Goal: Information Seeking & Learning: Learn about a topic

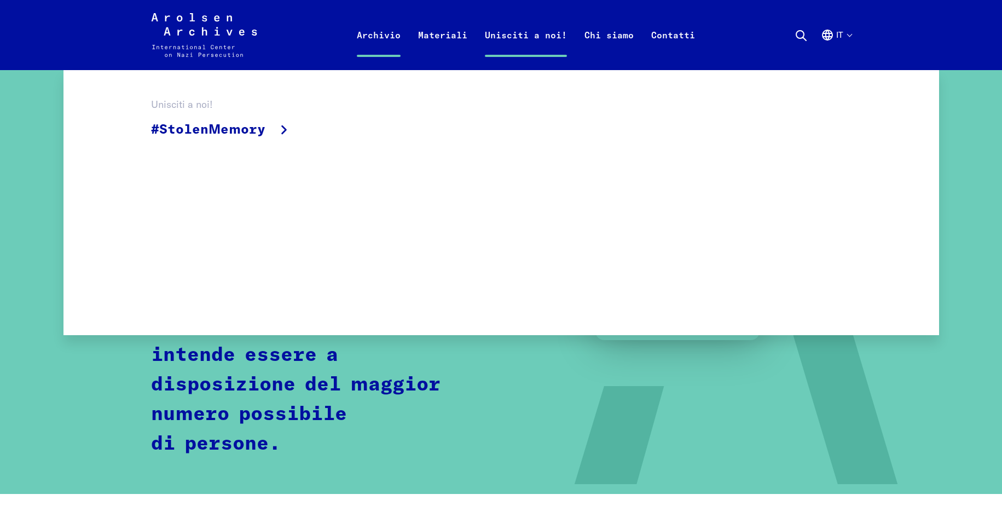
click at [528, 31] on link "Unisciti a noi!" at bounding box center [526, 48] width 100 height 44
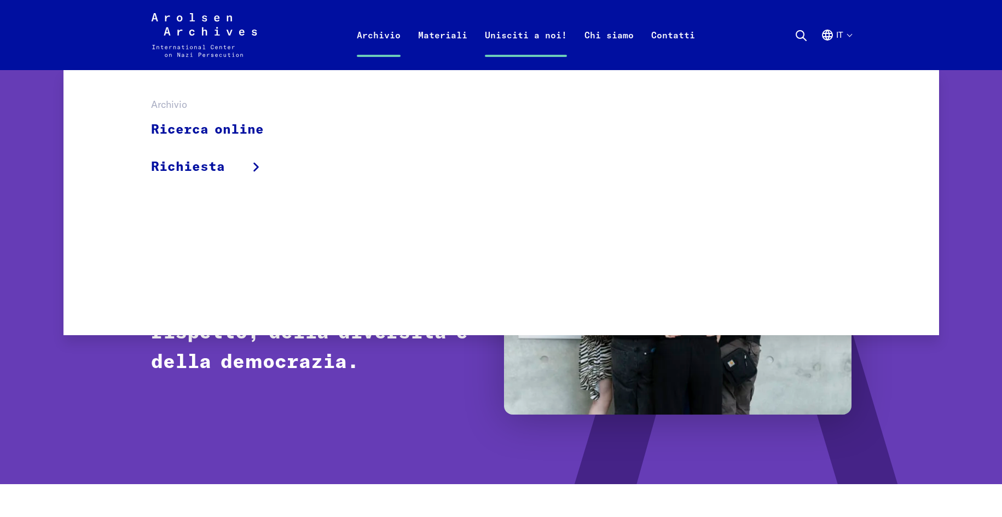
click at [383, 32] on link "Archivio" at bounding box center [378, 48] width 61 height 44
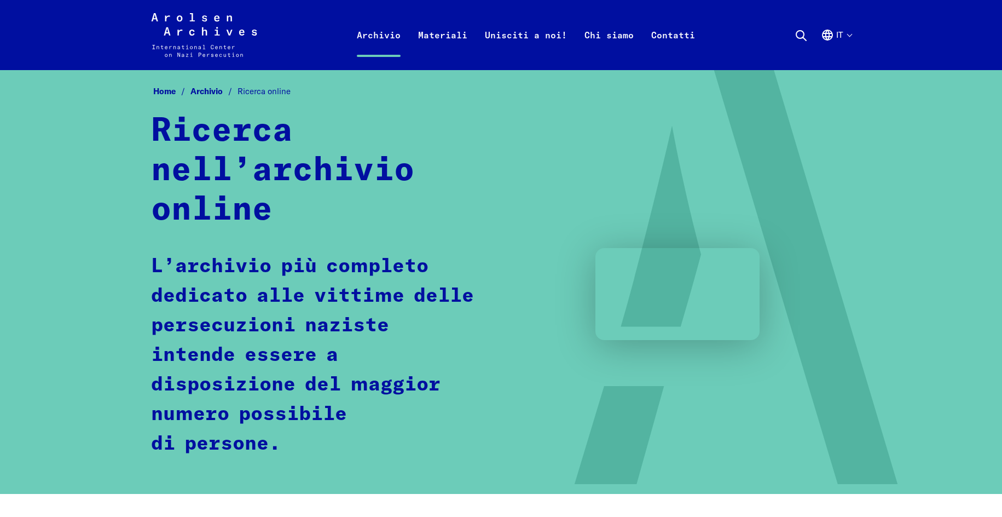
click at [242, 335] on p "L’archivio più completo dedicato alle vittime delle persecuzioni naziste intend…" at bounding box center [316, 355] width 331 height 207
click at [274, 95] on span "Ricerca online" at bounding box center [264, 91] width 53 height 10
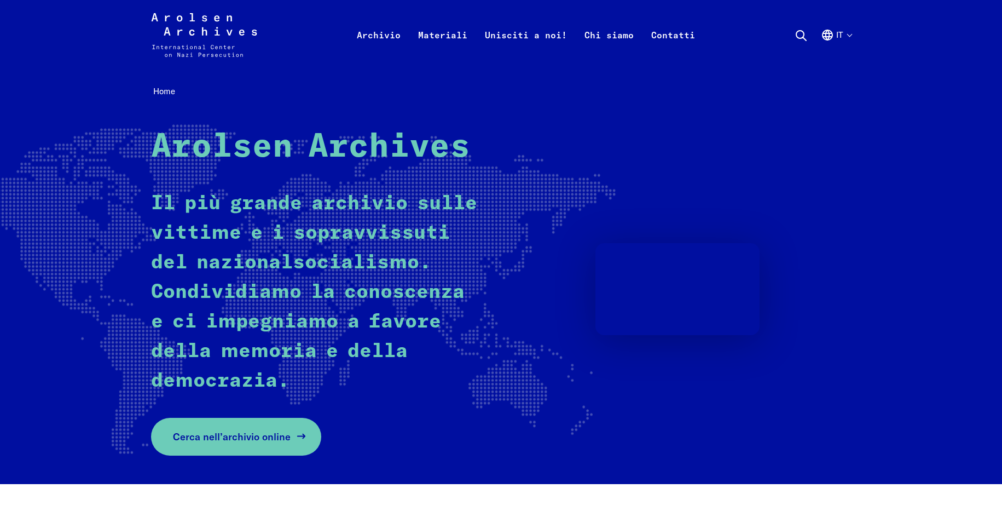
click at [268, 441] on span "Cerca nell’archivio online" at bounding box center [232, 436] width 118 height 15
click at [255, 444] on link "Cerca nell’archivio online" at bounding box center [236, 437] width 170 height 38
click at [227, 439] on span "Cerca nell’archivio online" at bounding box center [232, 436] width 118 height 15
